Goal: Ask a question

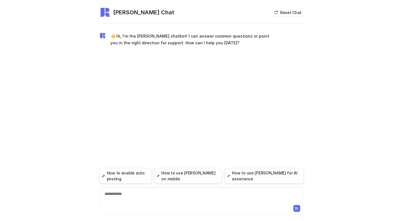
click at [152, 194] on div "**********" at bounding box center [202, 197] width 202 height 13
paste div
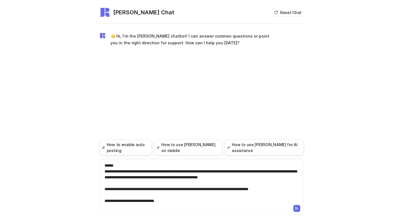
click at [296, 209] on icon at bounding box center [297, 209] width 4 height 4
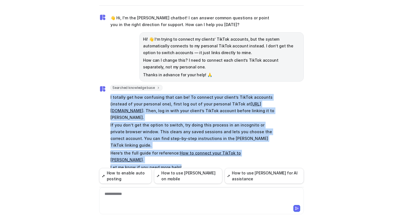
drag, startPoint x: 107, startPoint y: 96, endPoint x: 182, endPoint y: 156, distance: 96.0
click at [182, 156] on div "Searched knowledge base search_queries : [ "connect TikTok account", "switch Ti…" at bounding box center [186, 128] width 175 height 87
copy span "I totally get how confusing that can be! To connect your client’s TikTok accoun…"
click at [131, 110] on link "[URL][DOMAIN_NAME]" at bounding box center [185, 108] width 150 height 12
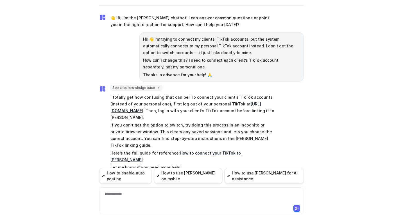
click at [65, 89] on div "[PERSON_NAME] Chat Reset Chat 👋 Hi, I'm the [PERSON_NAME] chatbot! I can answer…" at bounding box center [201, 110] width 403 height 221
click at [142, 204] on div "**********" at bounding box center [202, 197] width 202 height 13
click at [297, 208] on icon at bounding box center [297, 209] width 4 height 4
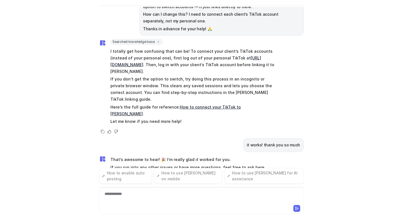
scroll to position [53, 0]
